Goal: Task Accomplishment & Management: Manage account settings

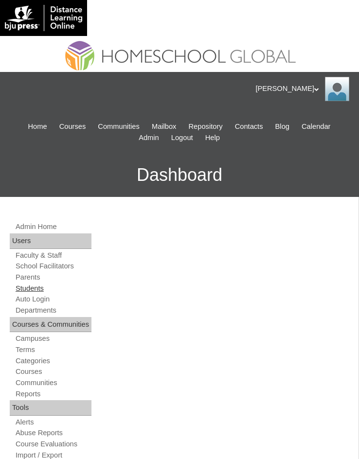
click at [48, 287] on link "Students" at bounding box center [53, 288] width 77 height 9
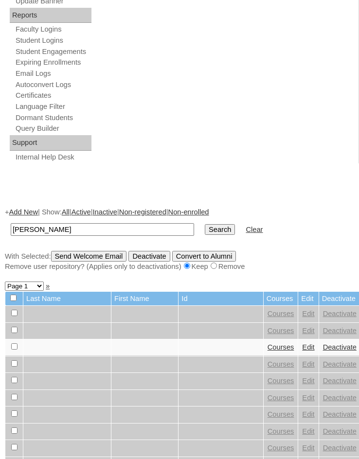
type input "[PERSON_NAME]"
click at [205, 232] on input "Search" at bounding box center [220, 229] width 30 height 11
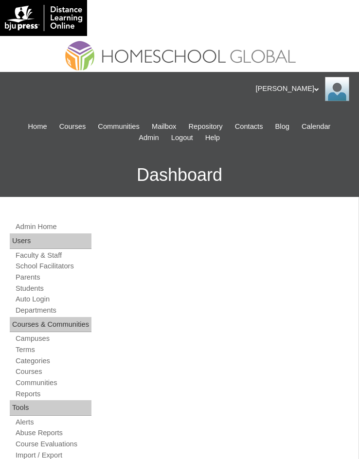
scroll to position [475, 0]
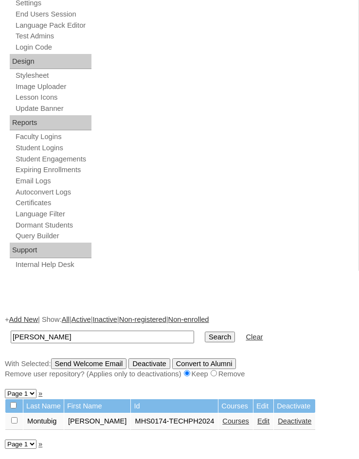
click at [226, 422] on link "Courses" at bounding box center [235, 422] width 27 height 8
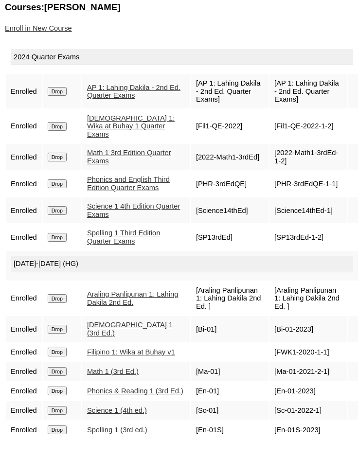
scroll to position [810, 0]
click at [102, 84] on link "AP 1: Lahing Dakila - 2nd Ed. Quarter Exams" at bounding box center [133, 92] width 93 height 16
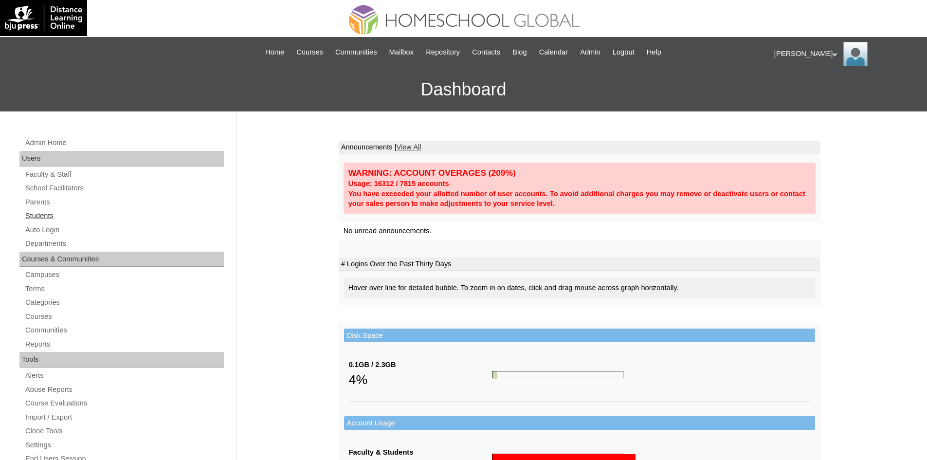
click at [45, 212] on link "Students" at bounding box center [124, 216] width 200 height 12
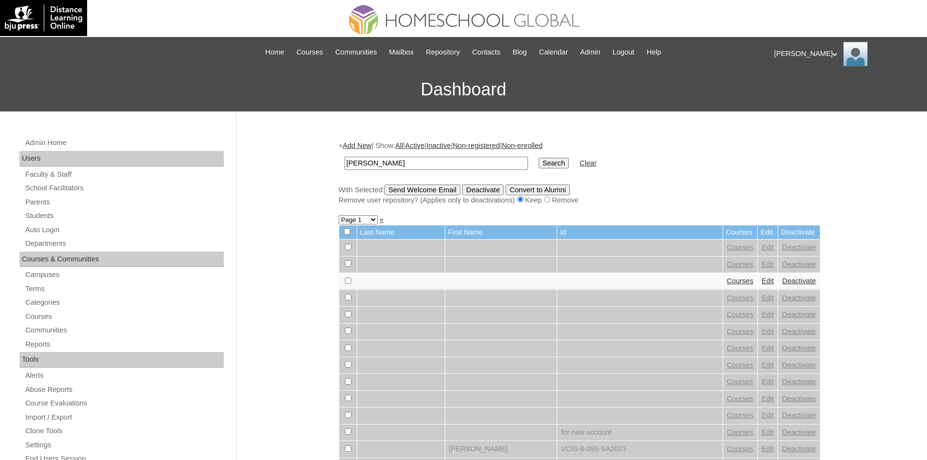
type input "[PERSON_NAME]"
click at [539, 159] on input "Search" at bounding box center [554, 163] width 30 height 11
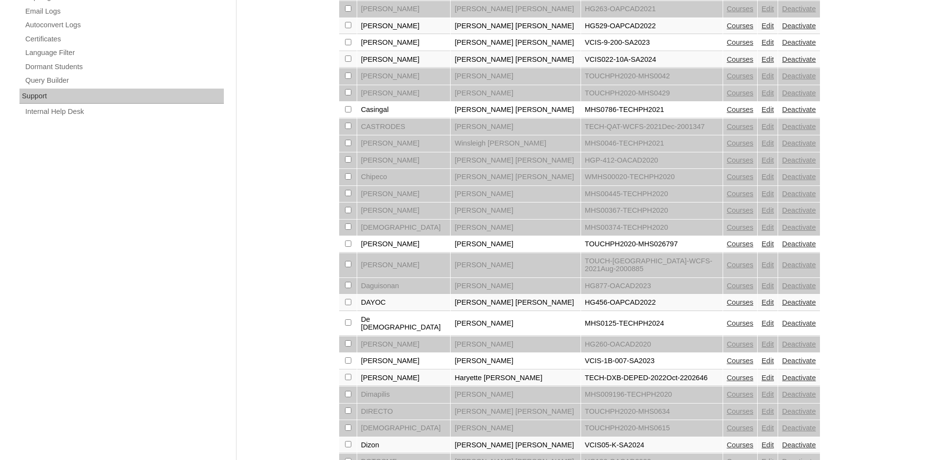
scroll to position [649, 0]
select select "admin_students.php?q=Gabrielle&submit=Search&page=3"
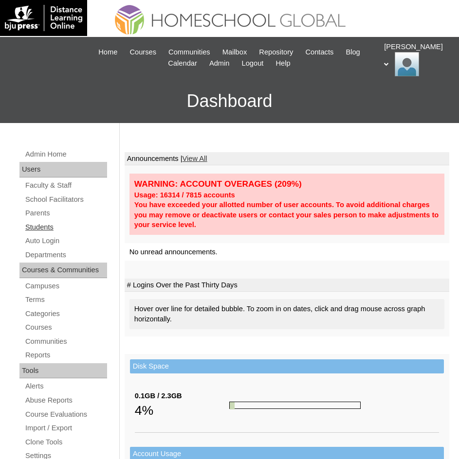
click at [43, 230] on link "Students" at bounding box center [65, 227] width 83 height 12
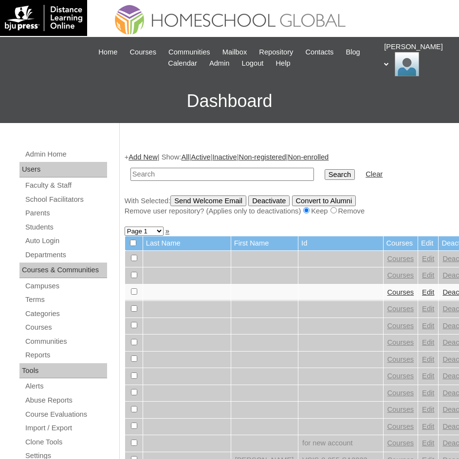
click at [166, 172] on input "text" at bounding box center [221, 174] width 183 height 13
paste input "Jessie Alexa Cobarrubias"
type input "Jessie Alexa Cobarrubias"
click at [325, 173] on input "Search" at bounding box center [340, 174] width 30 height 11
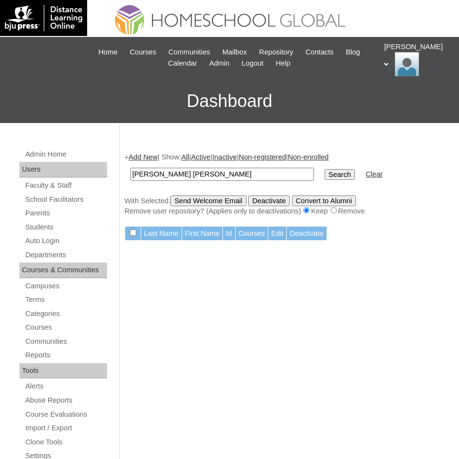
drag, startPoint x: 176, startPoint y: 175, endPoint x: 241, endPoint y: 175, distance: 65.2
click at [241, 175] on input "Jessie Alexa Cobarrubias" at bounding box center [221, 174] width 183 height 13
type input "Jessie Alexa"
click at [325, 180] on input "Search" at bounding box center [340, 174] width 30 height 11
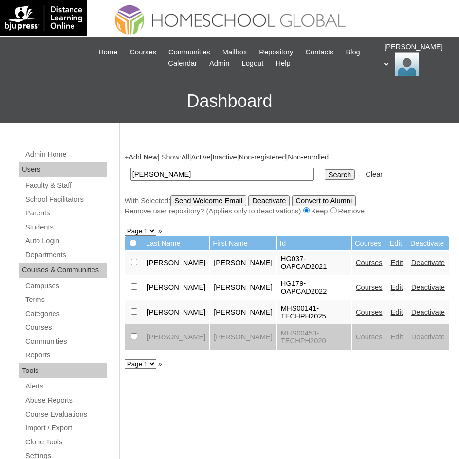
click at [356, 309] on link "Courses" at bounding box center [369, 313] width 27 height 8
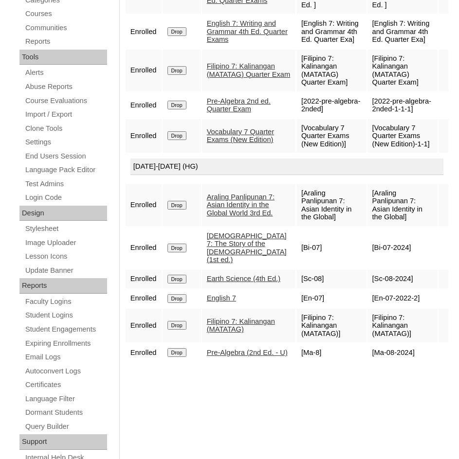
scroll to position [345, 0]
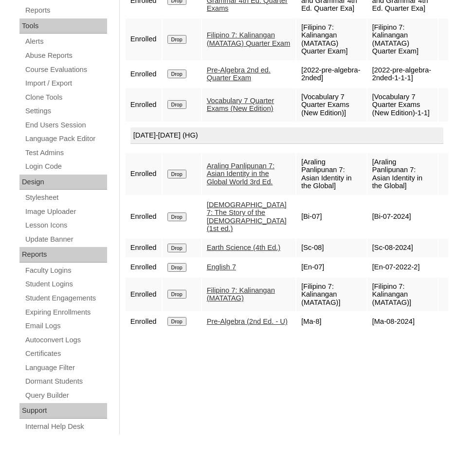
click at [237, 326] on link "Pre-Algebra (2nd Ed. - U)" at bounding box center [247, 322] width 81 height 8
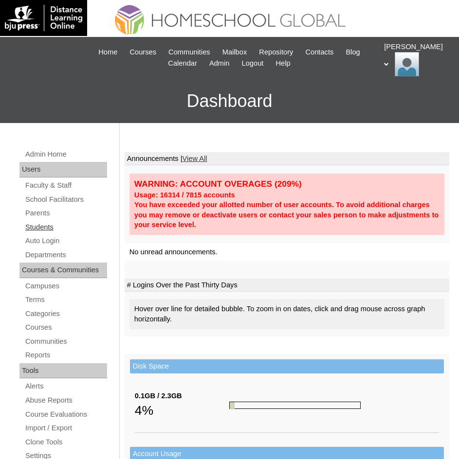
click at [45, 224] on link "Students" at bounding box center [65, 227] width 83 height 12
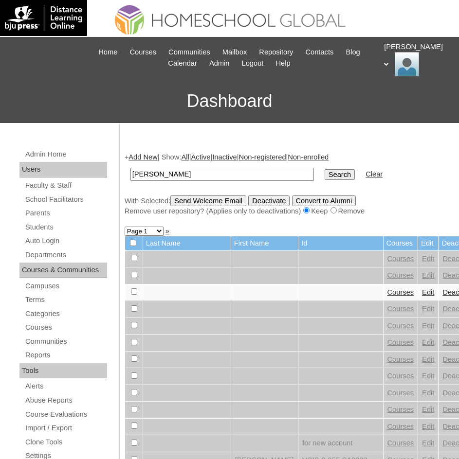
type input "Gabrielle F Gacad"
click at [325, 178] on input "Search" at bounding box center [340, 174] width 30 height 11
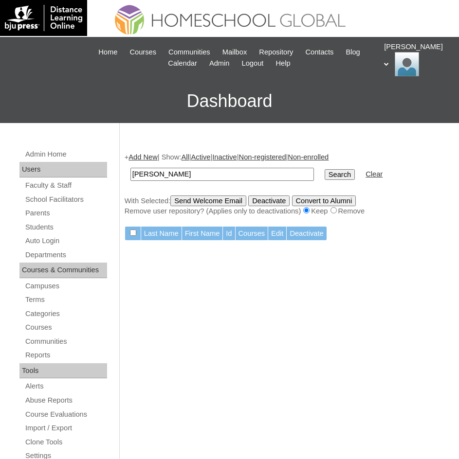
drag, startPoint x: 235, startPoint y: 176, endPoint x: 166, endPoint y: 172, distance: 68.7
click at [166, 172] on input "[PERSON_NAME]" at bounding box center [221, 174] width 183 height 13
click at [158, 177] on input "[PERSON_NAME]" at bounding box center [221, 174] width 183 height 13
paste input "Facunla"
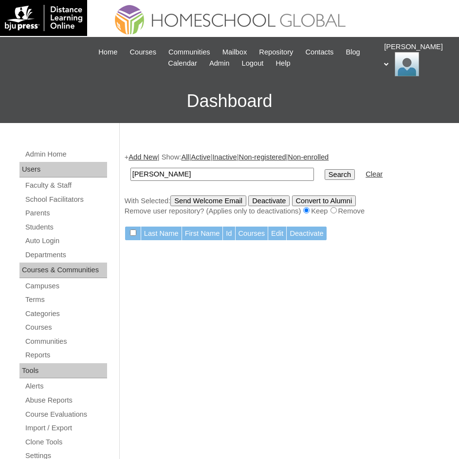
type input "[PERSON_NAME]"
click at [325, 173] on input "Search" at bounding box center [340, 174] width 30 height 11
click at [258, 173] on input "[PERSON_NAME]" at bounding box center [221, 174] width 183 height 13
click at [180, 178] on input "[PERSON_NAME]" at bounding box center [221, 174] width 183 height 13
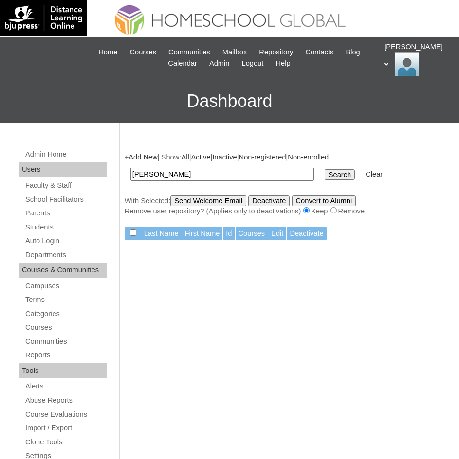
click at [180, 178] on input "[PERSON_NAME]" at bounding box center [221, 174] width 183 height 13
paste input "MHS0076-TECHPH2023"
type input "MHS0076-TECHPH2023"
click at [325, 178] on input "Search" at bounding box center [340, 174] width 30 height 11
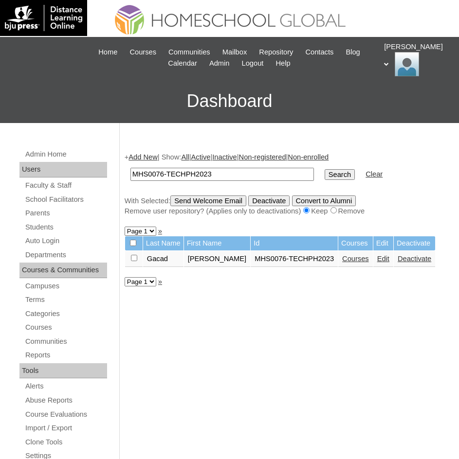
click at [342, 262] on link "Courses" at bounding box center [355, 259] width 27 height 8
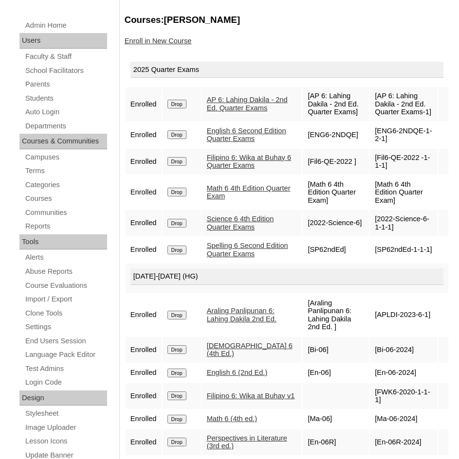
scroll to position [146, 0]
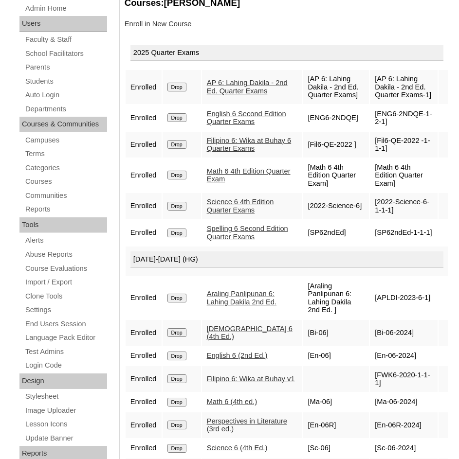
click at [227, 214] on link "Science 6 4th Edition Quarter Exams" at bounding box center [240, 206] width 67 height 16
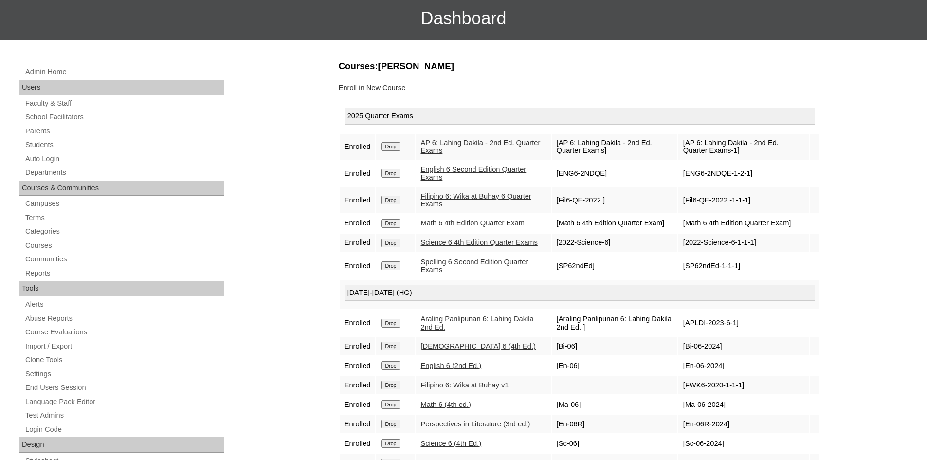
scroll to position [0, 0]
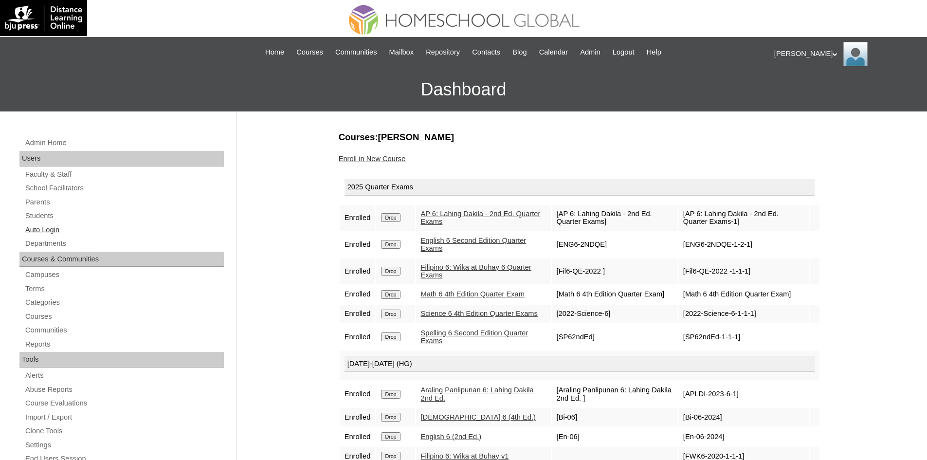
click at [45, 233] on link "Auto Login" at bounding box center [124, 230] width 200 height 12
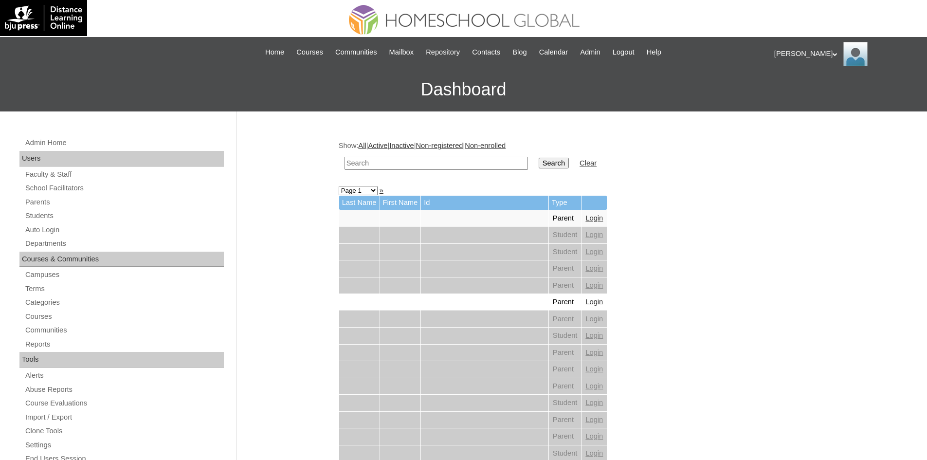
paste input "MHS0076-TECHPH2023"
type input "MHS0076-TECHPH2023"
click at [539, 159] on input "Search" at bounding box center [554, 163] width 30 height 11
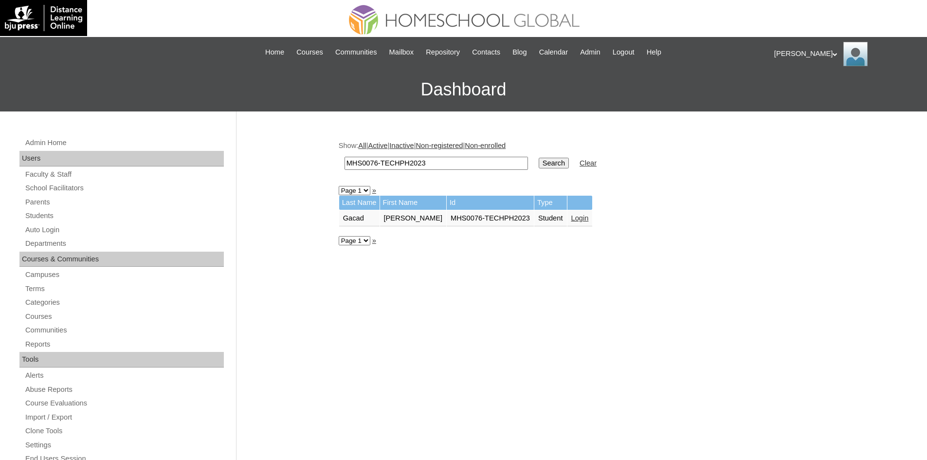
click at [571, 218] on link "Login" at bounding box center [580, 218] width 18 height 8
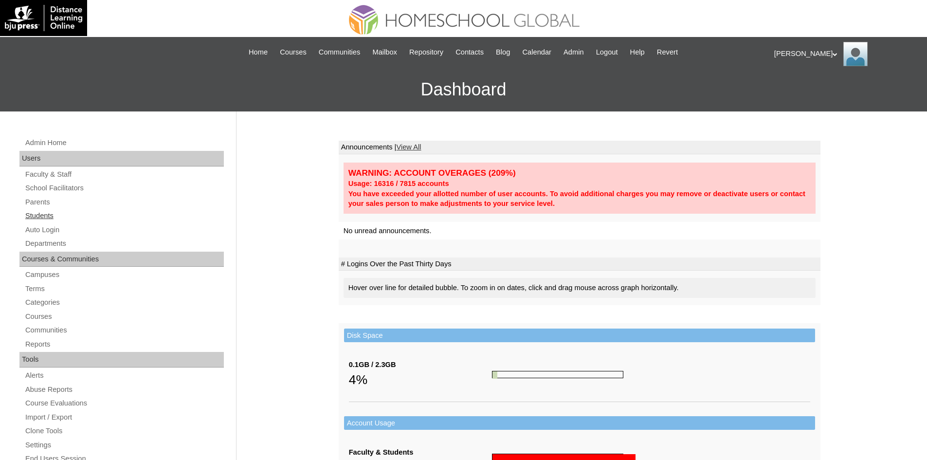
click at [48, 216] on link "Students" at bounding box center [124, 216] width 200 height 12
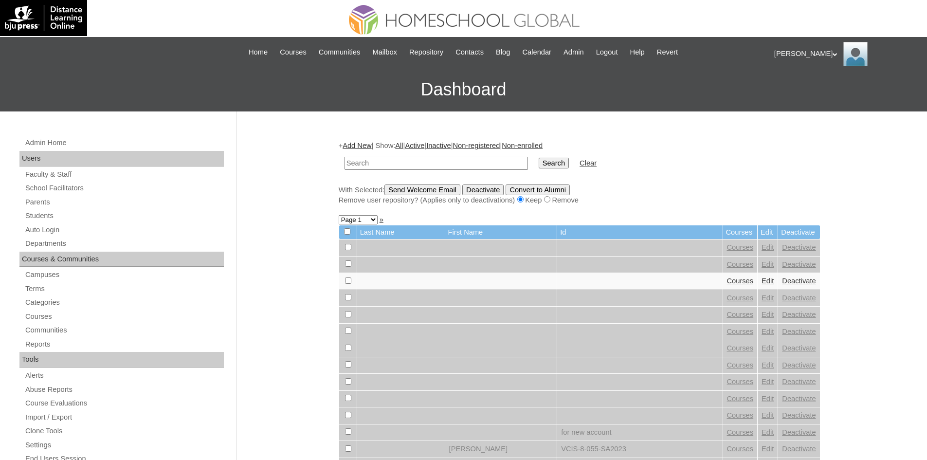
drag, startPoint x: 372, startPoint y: 154, endPoint x: 367, endPoint y: 162, distance: 8.5
paste input "MHS008981-TECHPH2020"
type input "MHS008981-TECHPH2020"
click at [539, 161] on input "Search" at bounding box center [554, 163] width 30 height 11
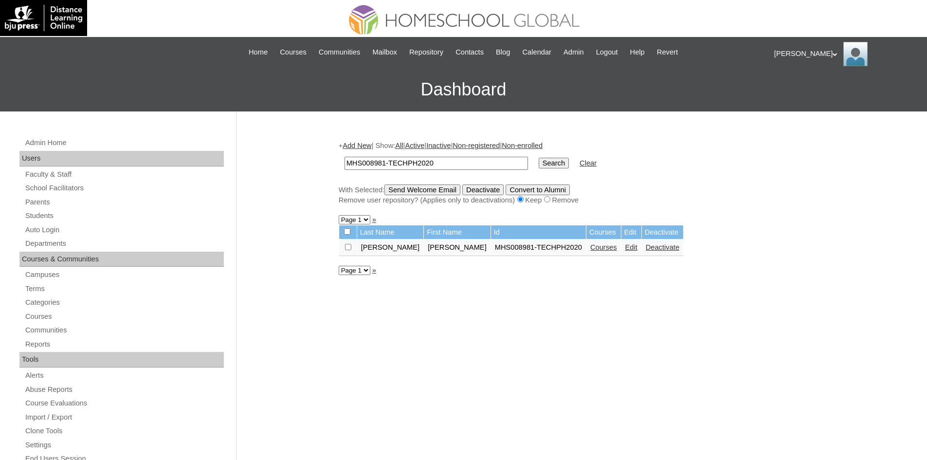
click at [621, 243] on td "Edit" at bounding box center [631, 247] width 20 height 17
click at [625, 244] on link "Edit" at bounding box center [631, 247] width 12 height 8
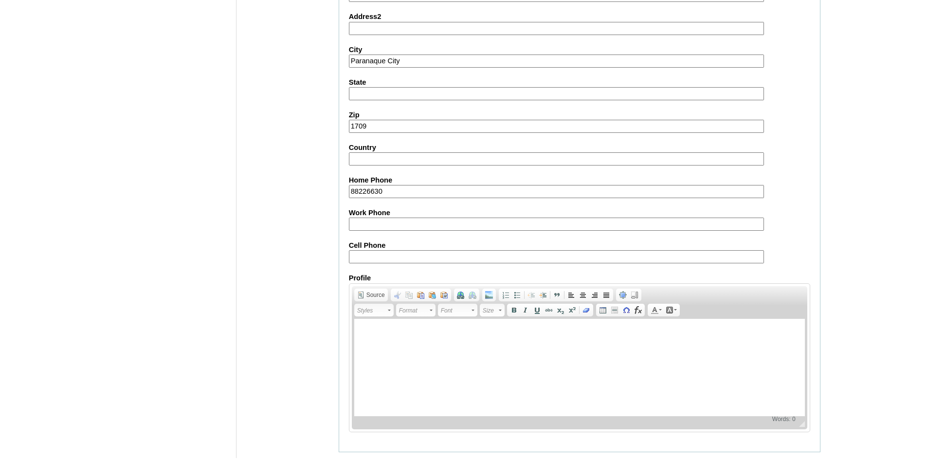
scroll to position [1023, 0]
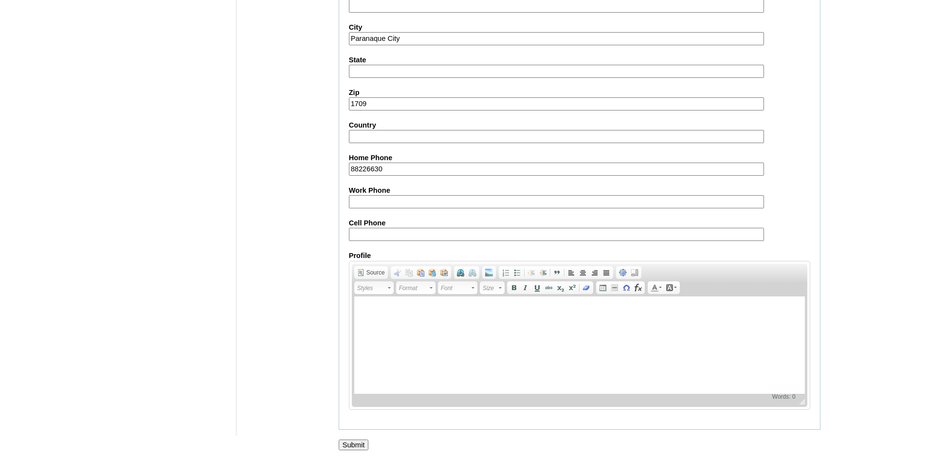
click at [361, 444] on input "Submit" at bounding box center [354, 444] width 30 height 11
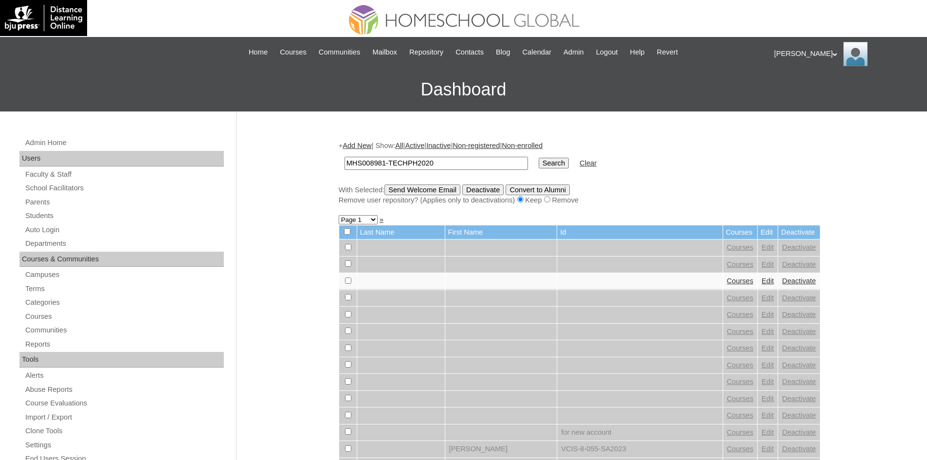
type input "MHS008981-TECHPH2020"
click at [539, 159] on input "Search" at bounding box center [554, 163] width 30 height 11
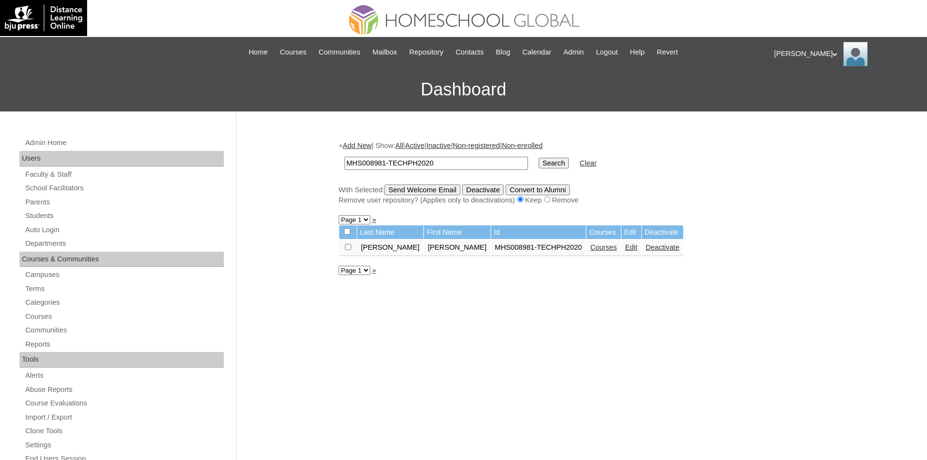
click at [590, 250] on link "Courses" at bounding box center [603, 247] width 27 height 8
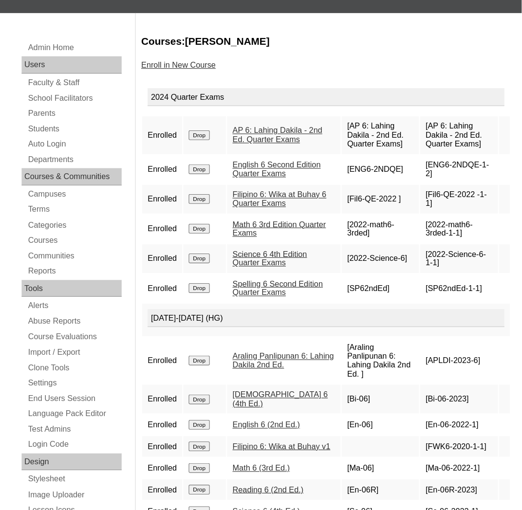
scroll to position [111, 0]
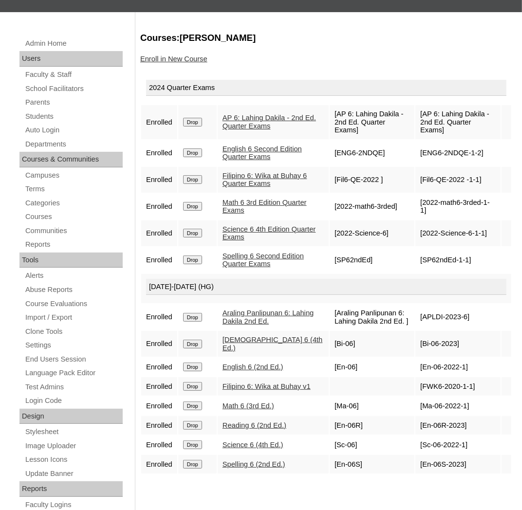
drag, startPoint x: 466, startPoint y: 1, endPoint x: 215, endPoint y: 487, distance: 546.8
click at [215, 459] on div "Courses:Santos Luna Mikhaela Enroll in New Course 2024 Quarter Exams Enrolled D…" at bounding box center [323, 358] width 377 height 652
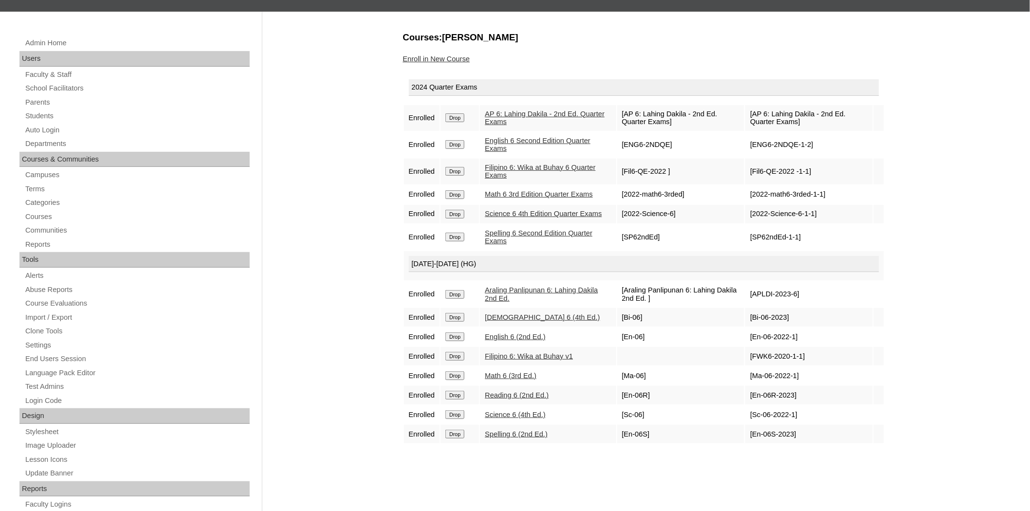
scroll to position [0, 0]
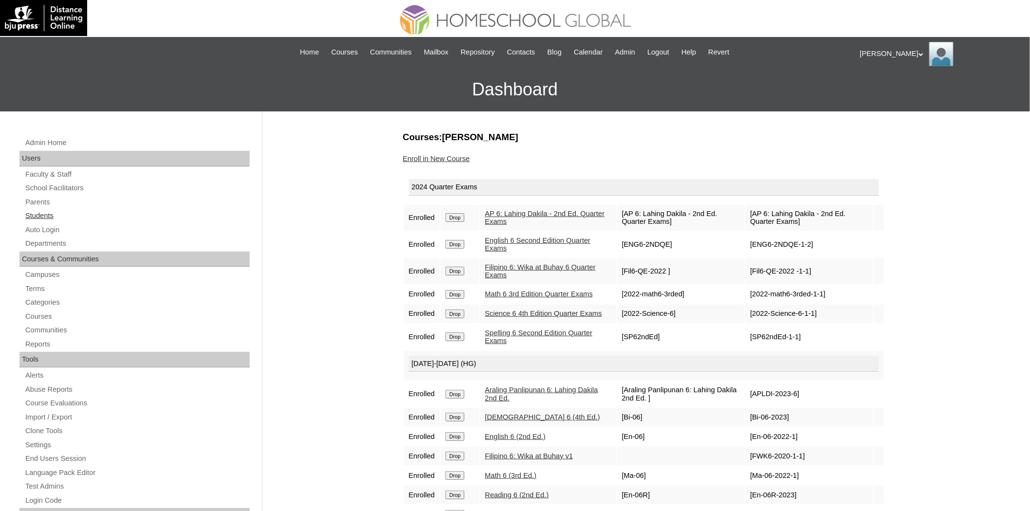
click at [35, 215] on link "Students" at bounding box center [136, 216] width 225 height 12
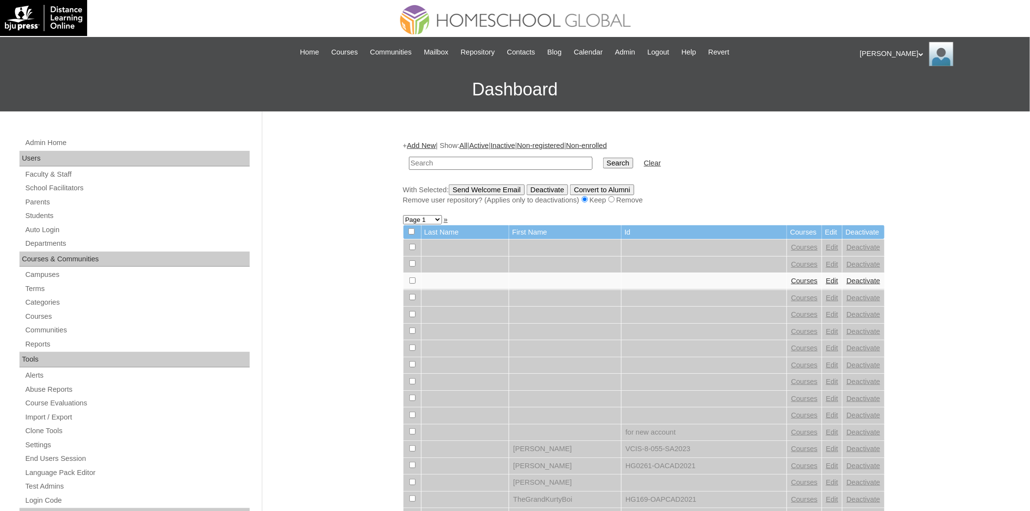
click at [479, 169] on td at bounding box center [500, 163] width 193 height 23
paste input "MHS008981-TECHPH2020"
type input "MHS008981-TECHPH2020"
click at [603, 163] on input "Search" at bounding box center [618, 163] width 30 height 11
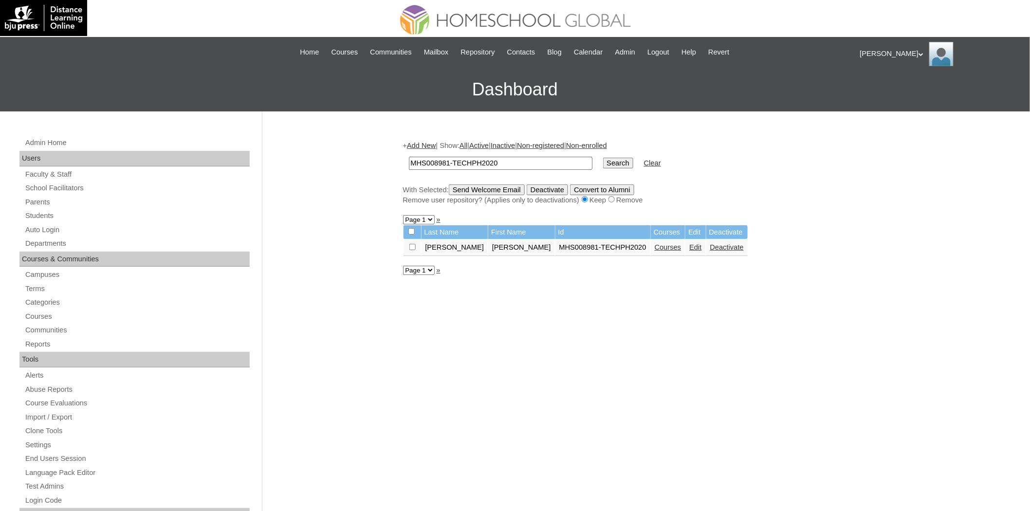
click at [655, 245] on link "Courses" at bounding box center [668, 247] width 27 height 8
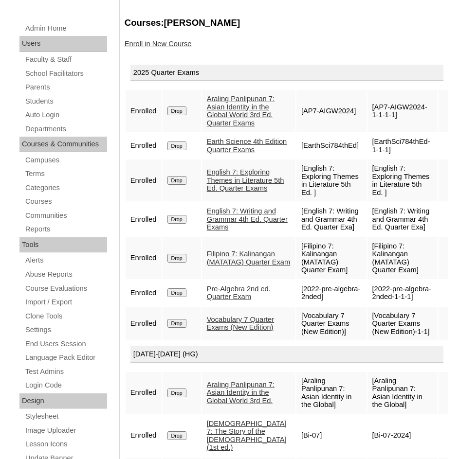
scroll to position [102, 0]
